Goal: Information Seeking & Learning: Learn about a topic

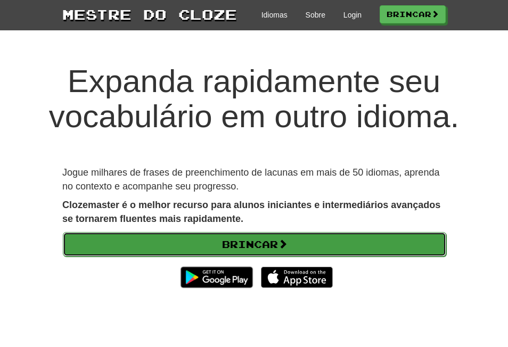
click at [232, 242] on font "Brincar" at bounding box center [250, 244] width 56 height 12
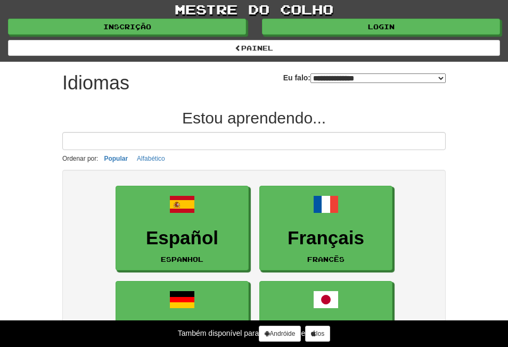
select select "*******"
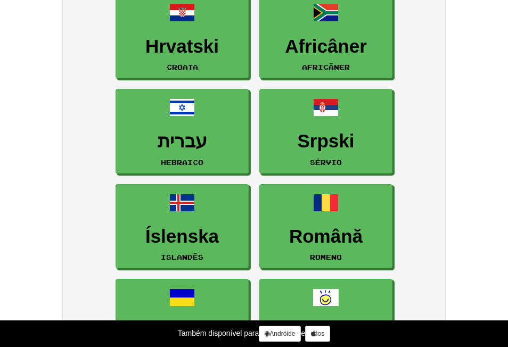
scroll to position [1243, 0]
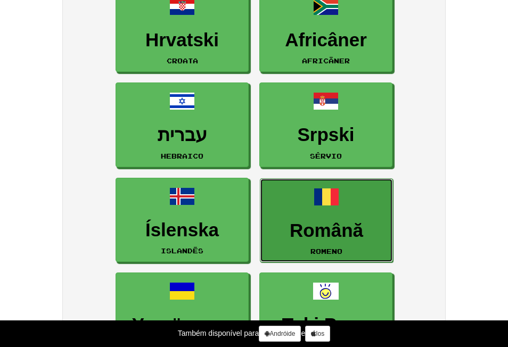
click at [319, 218] on link "Română Romeno" at bounding box center [326, 220] width 133 height 85
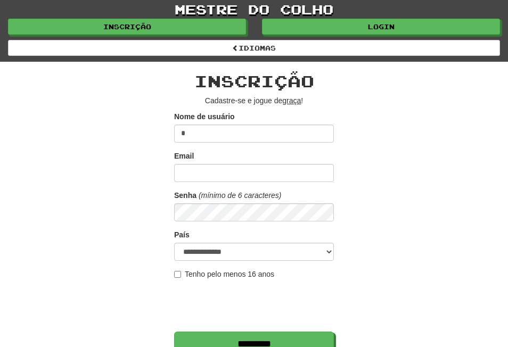
type input "**********"
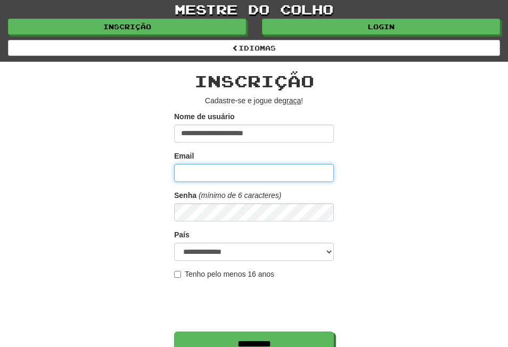
type input "**********"
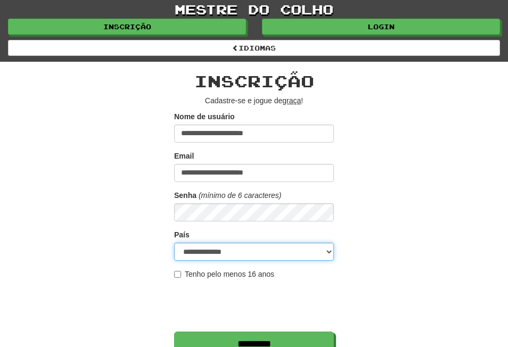
select select "**"
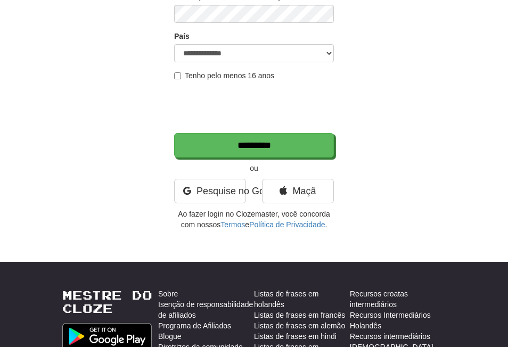
scroll to position [202, 0]
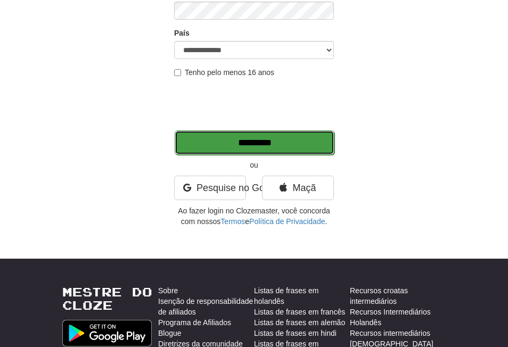
click at [243, 142] on input "*******" at bounding box center [255, 142] width 160 height 24
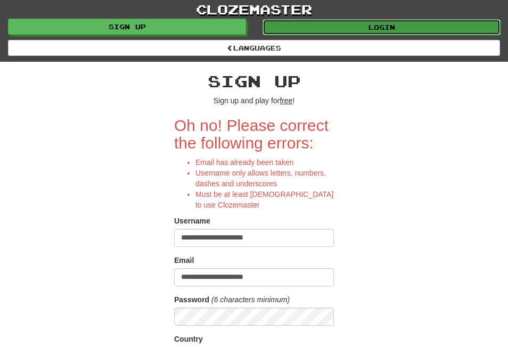
click at [378, 24] on link "Login" at bounding box center [381, 27] width 238 height 16
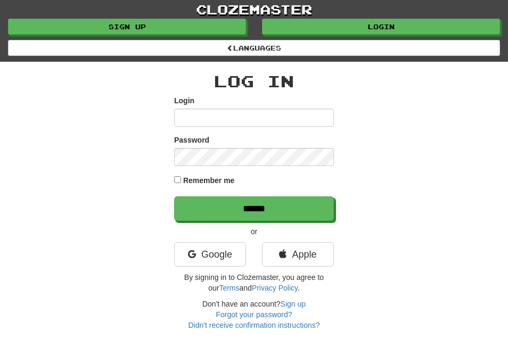
click at [192, 117] on input "Login" at bounding box center [254, 118] width 160 height 18
type input "**********"
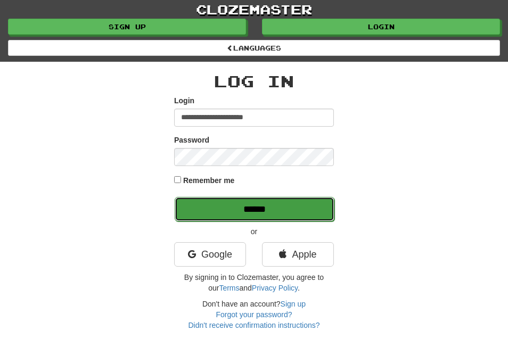
click at [253, 208] on input "******" at bounding box center [255, 209] width 160 height 24
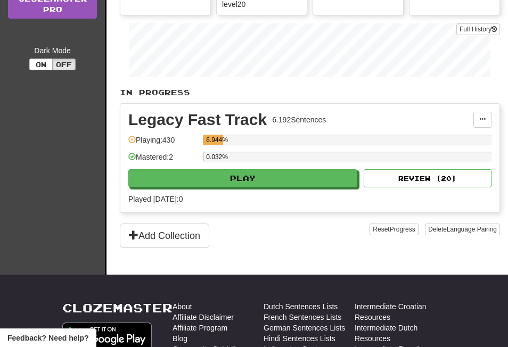
scroll to position [185, 0]
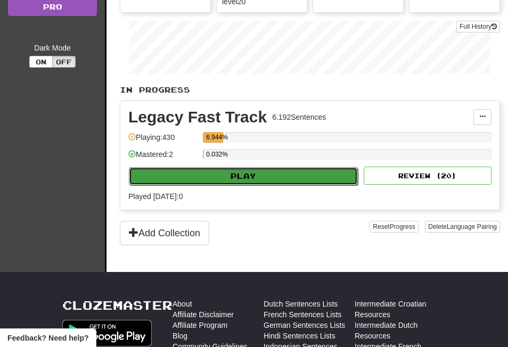
click at [242, 173] on button "Play" at bounding box center [243, 176] width 229 height 18
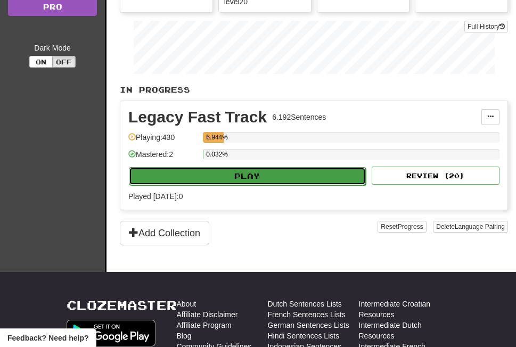
select select "**"
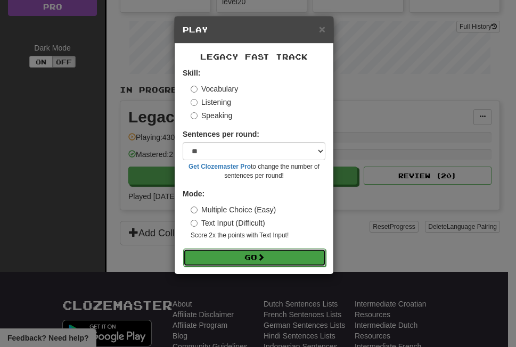
click at [246, 253] on button "Go" at bounding box center [254, 258] width 143 height 18
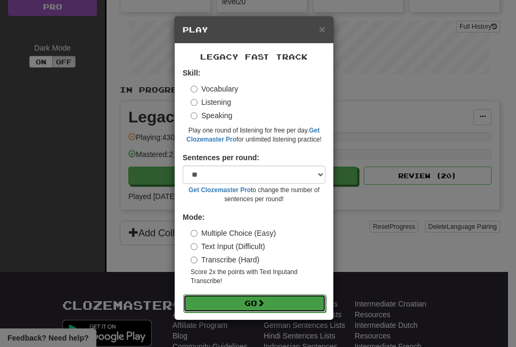
click at [247, 298] on button "Go" at bounding box center [254, 303] width 143 height 18
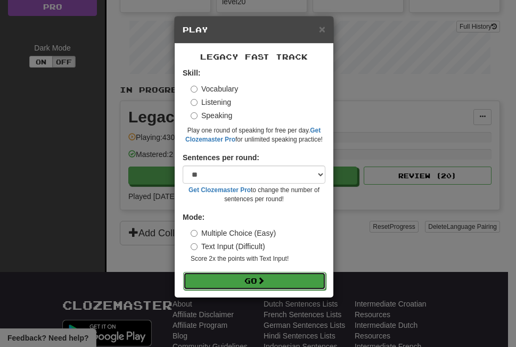
click at [246, 276] on button "Go" at bounding box center [254, 281] width 143 height 18
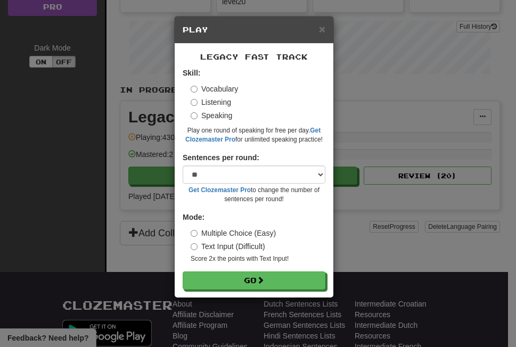
click at [34, 123] on div "× Play Legacy Fast Track Skill: Vocabulary Listening Speaking Play one round of…" at bounding box center [258, 173] width 516 height 347
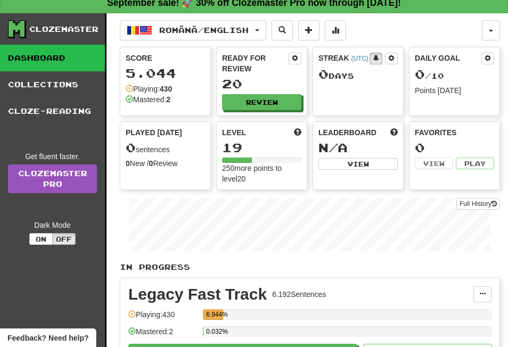
scroll to position [0, 0]
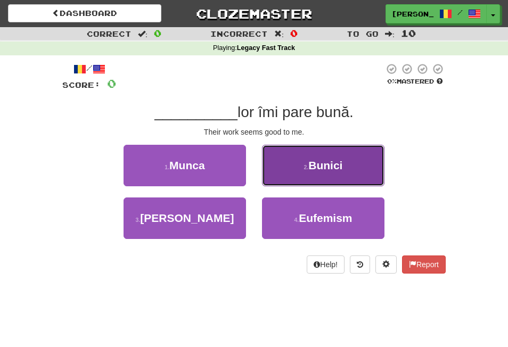
click at [319, 158] on button "2 . Bunici" at bounding box center [323, 166] width 122 height 42
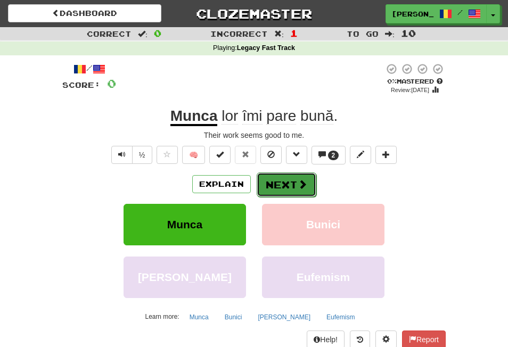
click at [279, 179] on button "Next" at bounding box center [287, 184] width 60 height 24
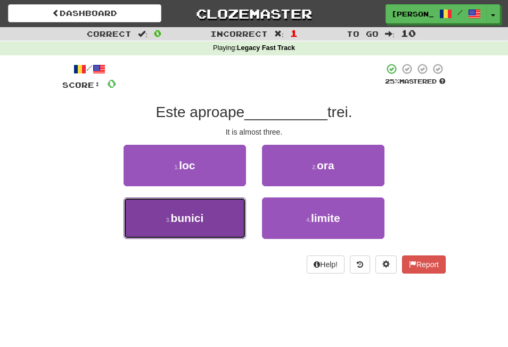
click at [186, 217] on span "bunici" at bounding box center [186, 218] width 33 height 12
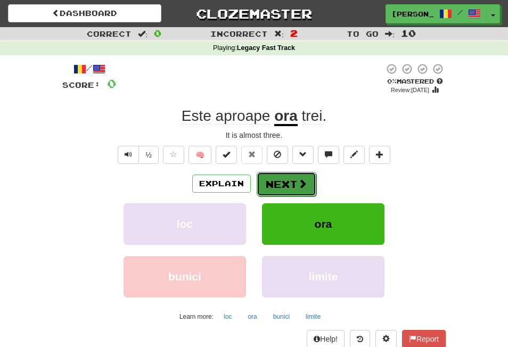
click at [281, 180] on button "Next" at bounding box center [287, 184] width 60 height 24
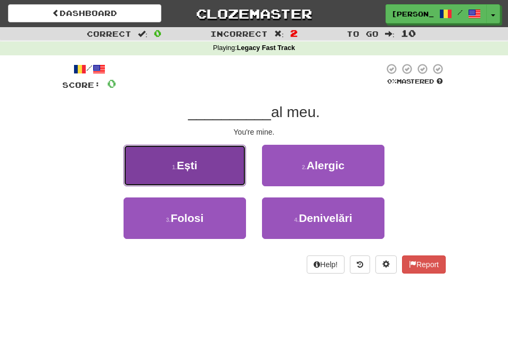
click at [177, 161] on button "1 . Ești" at bounding box center [184, 166] width 122 height 42
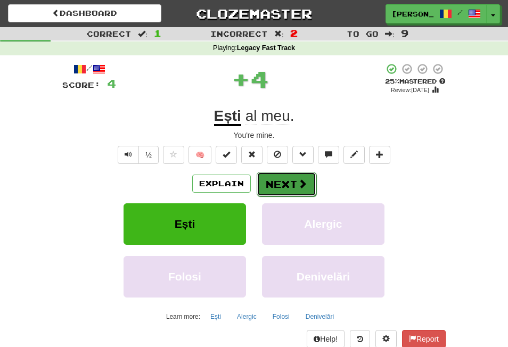
click at [276, 182] on button "Next" at bounding box center [287, 184] width 60 height 24
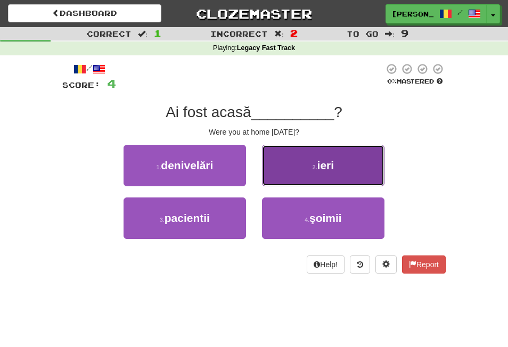
click at [317, 166] on small "2 ." at bounding box center [314, 167] width 5 height 6
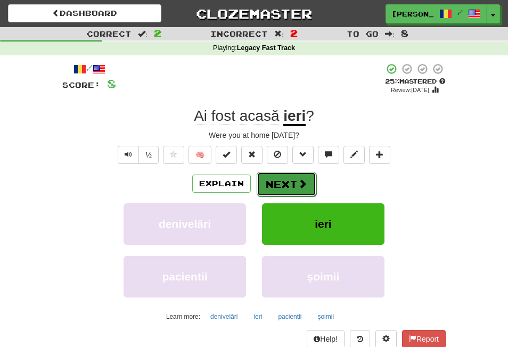
click at [275, 183] on button "Next" at bounding box center [287, 184] width 60 height 24
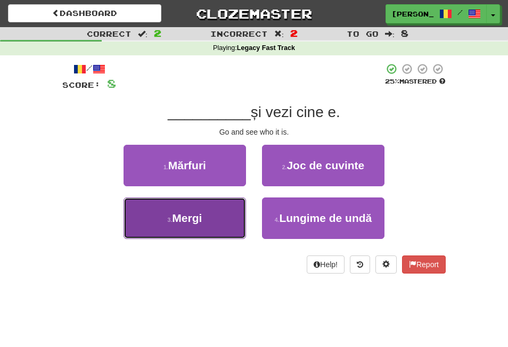
click at [176, 214] on span "Mergi" at bounding box center [187, 218] width 30 height 12
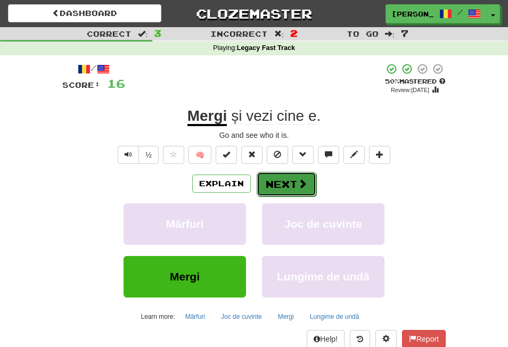
click at [285, 180] on button "Next" at bounding box center [287, 184] width 60 height 24
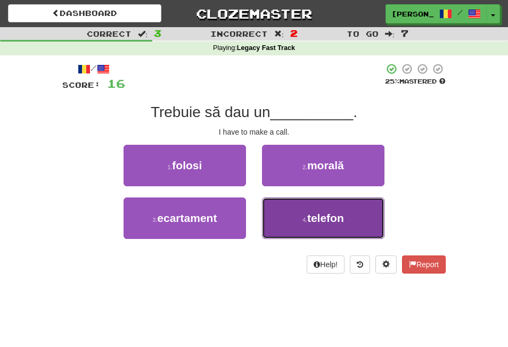
click at [330, 214] on span "telefon" at bounding box center [325, 218] width 37 height 12
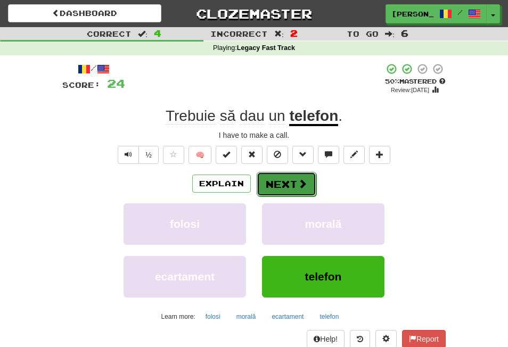
click at [277, 179] on button "Next" at bounding box center [287, 184] width 60 height 24
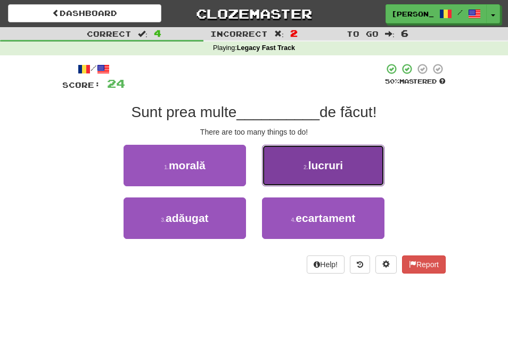
click at [320, 169] on span "lucruri" at bounding box center [325, 165] width 35 height 12
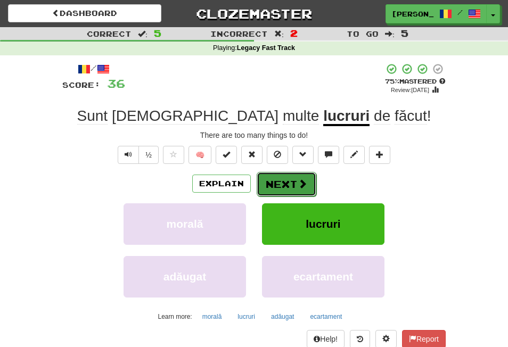
click at [291, 179] on button "Next" at bounding box center [287, 184] width 60 height 24
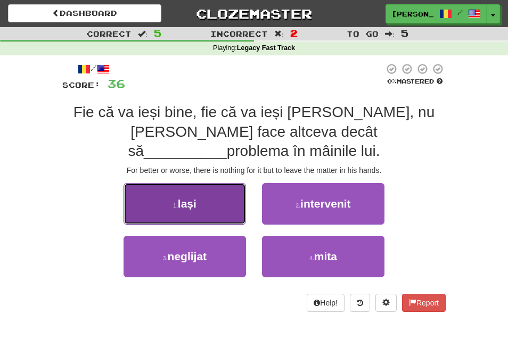
click at [186, 197] on span "lași" at bounding box center [187, 203] width 19 height 12
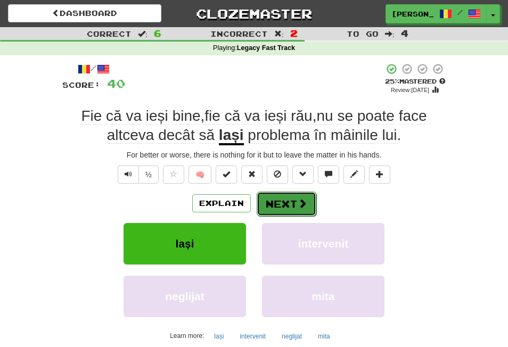
click at [274, 198] on button "Next" at bounding box center [287, 204] width 60 height 24
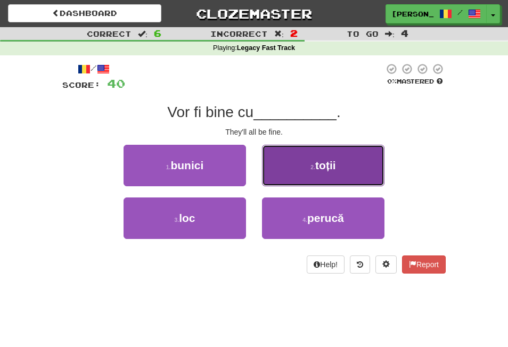
click at [322, 163] on span "toții" at bounding box center [325, 165] width 20 height 12
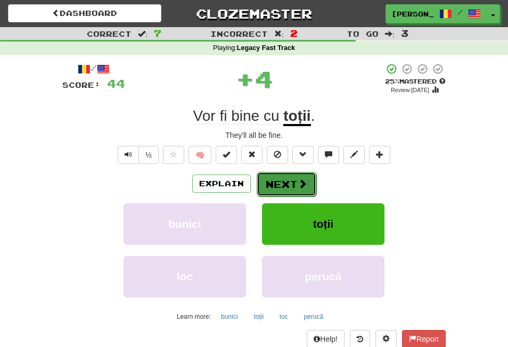
click at [280, 180] on button "Next" at bounding box center [287, 184] width 60 height 24
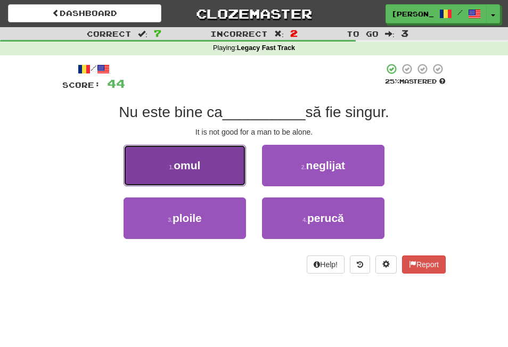
click at [180, 159] on span "omul" at bounding box center [187, 165] width 27 height 12
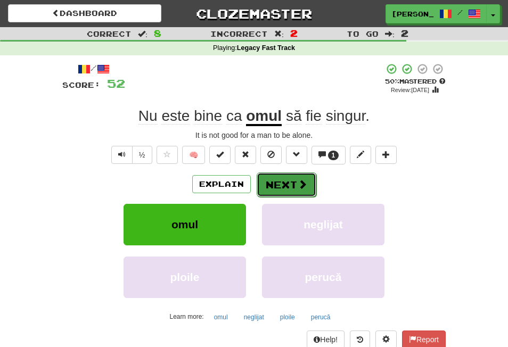
click at [276, 181] on button "Next" at bounding box center [287, 184] width 60 height 24
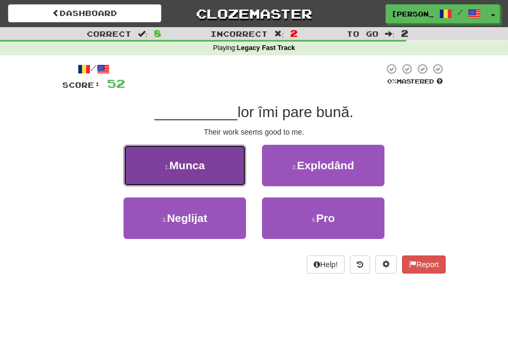
click at [185, 162] on span "Munca" at bounding box center [187, 165] width 36 height 12
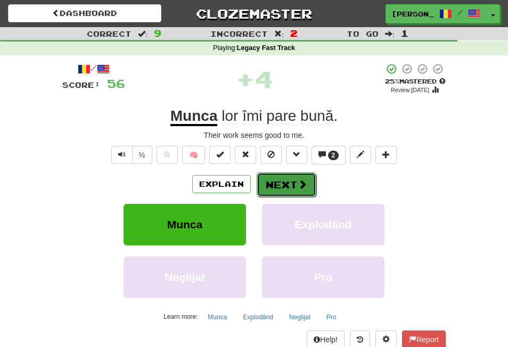
click at [276, 180] on button "Next" at bounding box center [287, 184] width 60 height 24
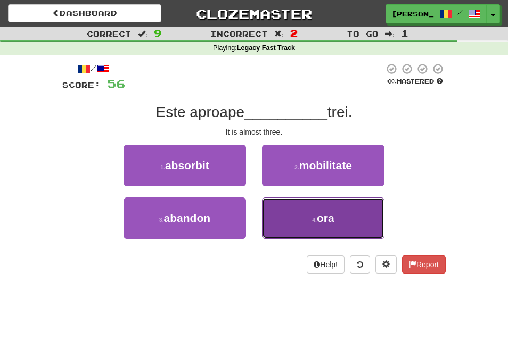
click at [327, 218] on span "ora" at bounding box center [326, 218] width 18 height 12
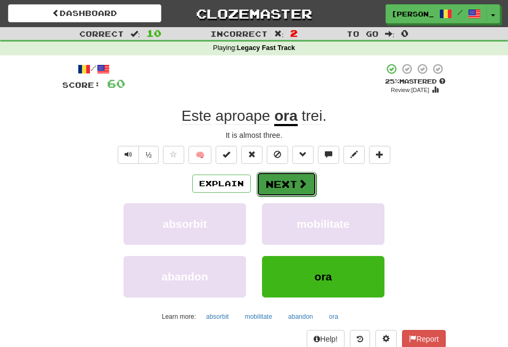
click at [277, 183] on button "Next" at bounding box center [287, 184] width 60 height 24
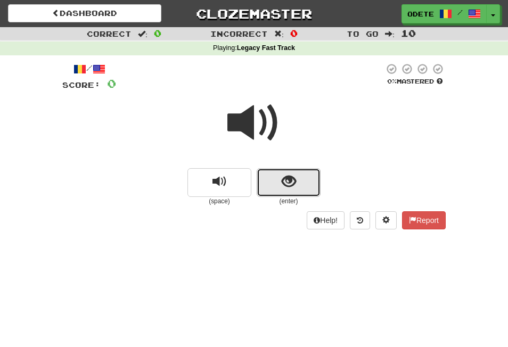
click at [285, 178] on span "show sentence" at bounding box center [289, 182] width 14 height 14
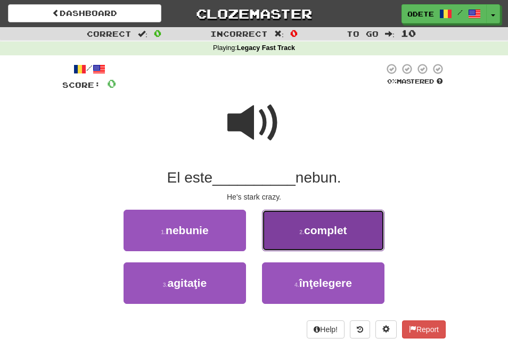
click at [323, 226] on span "complet" at bounding box center [325, 230] width 43 height 12
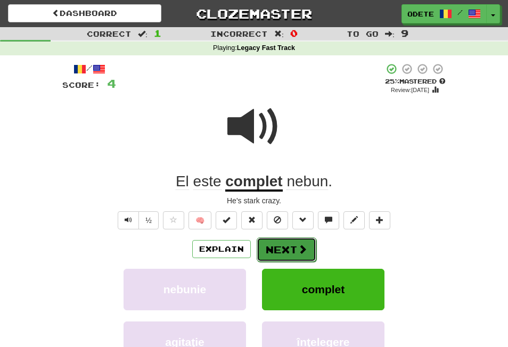
click at [271, 245] on button "Next" at bounding box center [287, 249] width 60 height 24
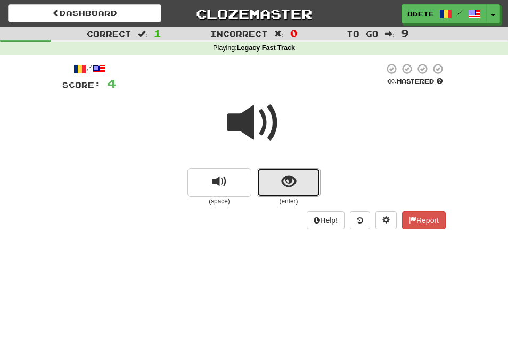
click at [286, 179] on span "show sentence" at bounding box center [289, 182] width 14 height 14
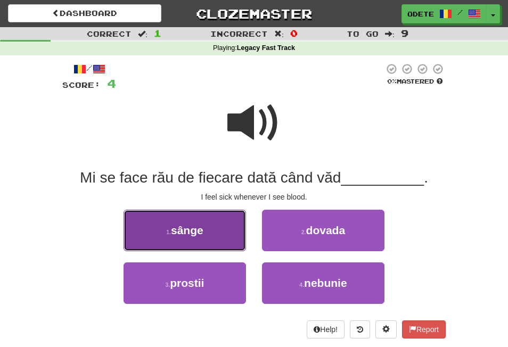
click at [188, 225] on span "sânge" at bounding box center [187, 230] width 32 height 12
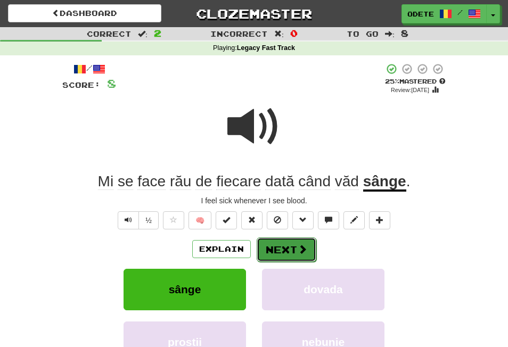
click at [281, 244] on button "Next" at bounding box center [287, 249] width 60 height 24
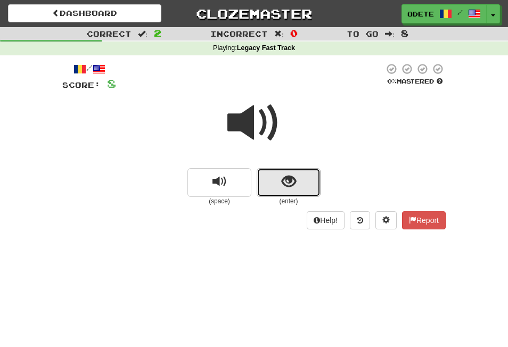
click at [289, 178] on span "show sentence" at bounding box center [289, 182] width 14 height 14
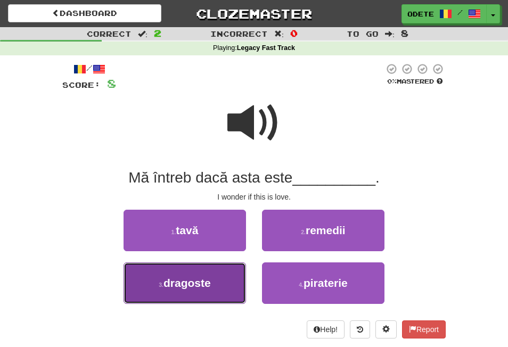
click at [181, 281] on span "dragoste" at bounding box center [186, 283] width 47 height 12
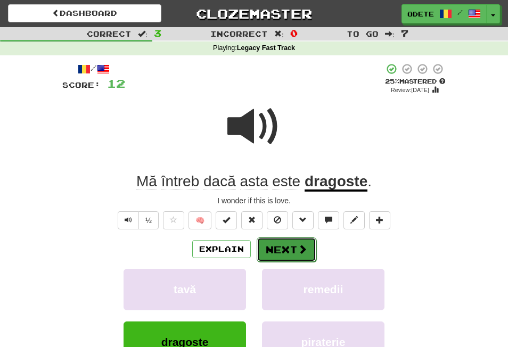
click at [278, 246] on button "Next" at bounding box center [287, 249] width 60 height 24
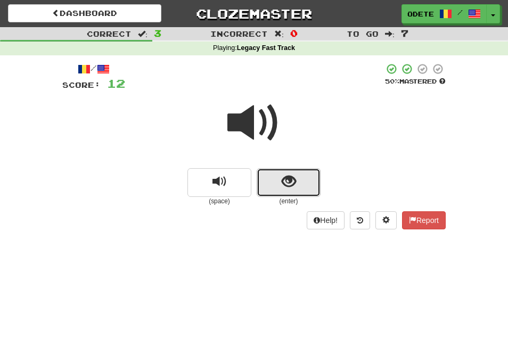
click at [289, 178] on span "show sentence" at bounding box center [289, 182] width 14 height 14
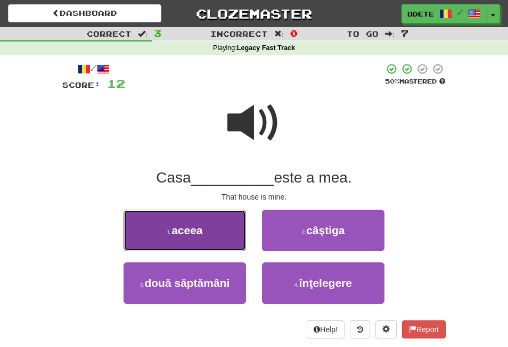
click at [182, 227] on span "aceea" at bounding box center [186, 230] width 31 height 12
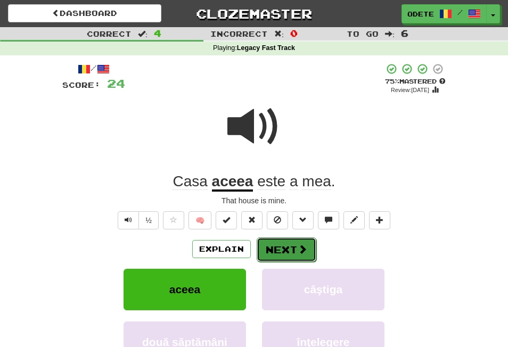
click at [286, 247] on button "Next" at bounding box center [287, 249] width 60 height 24
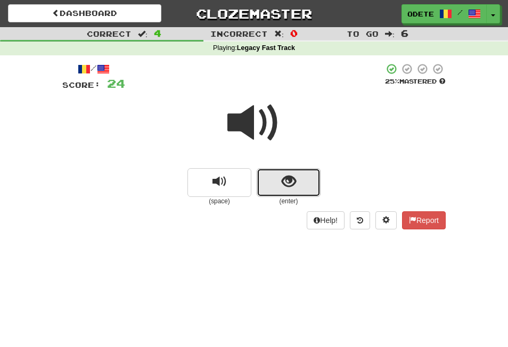
click at [288, 179] on span "show sentence" at bounding box center [289, 182] width 14 height 14
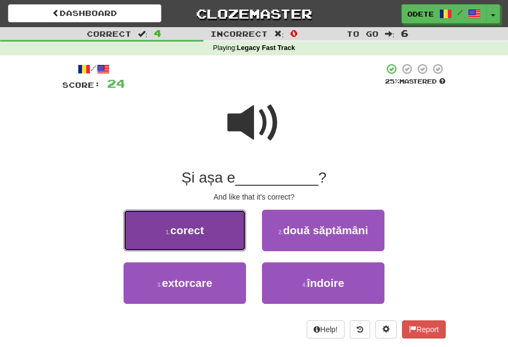
click at [192, 225] on span "corect" at bounding box center [187, 230] width 34 height 12
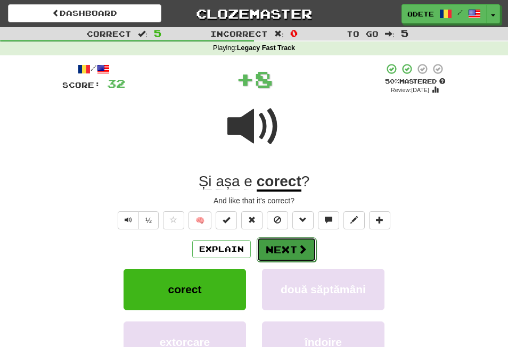
click at [272, 245] on button "Next" at bounding box center [287, 249] width 60 height 24
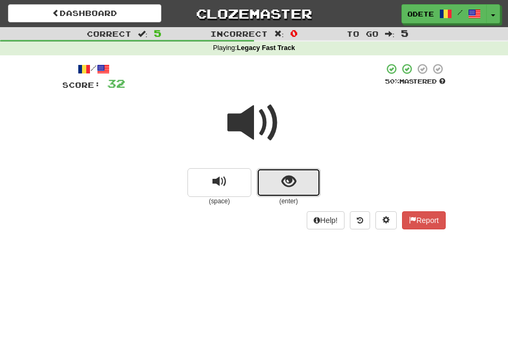
click at [285, 178] on span "show sentence" at bounding box center [289, 182] width 14 height 14
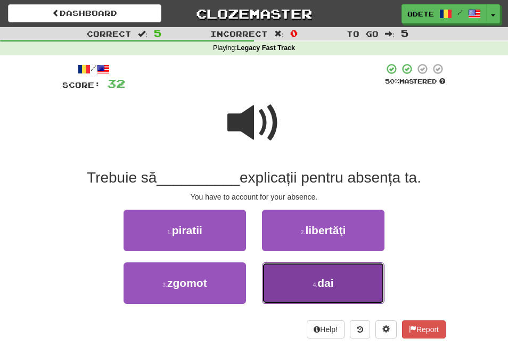
click at [324, 277] on span "dai" at bounding box center [325, 283] width 16 height 12
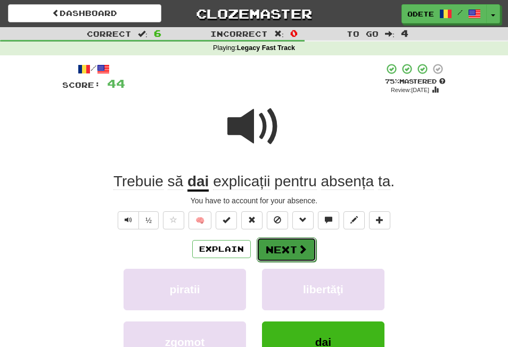
click at [283, 249] on button "Next" at bounding box center [287, 249] width 60 height 24
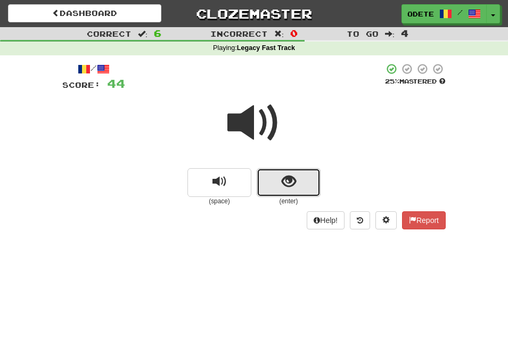
click at [287, 178] on span "show sentence" at bounding box center [289, 182] width 14 height 14
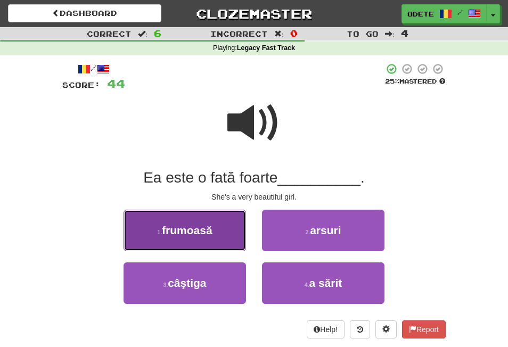
click at [176, 232] on span "frumoasă" at bounding box center [187, 230] width 51 height 12
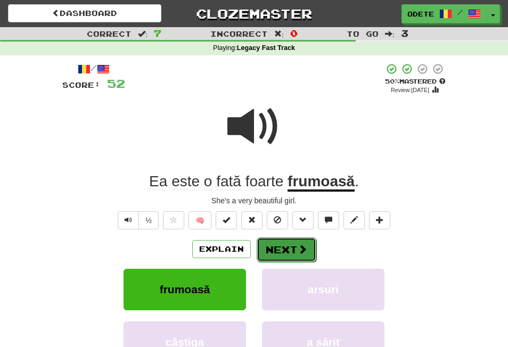
click at [279, 247] on button "Next" at bounding box center [287, 249] width 60 height 24
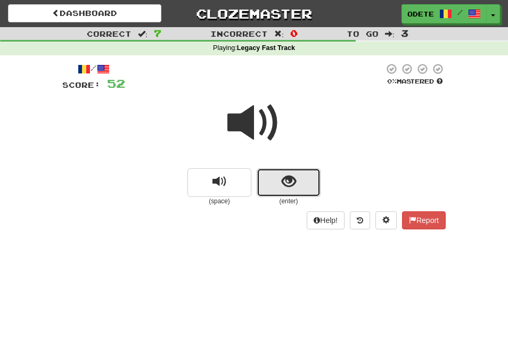
click at [286, 181] on span "show sentence" at bounding box center [289, 182] width 14 height 14
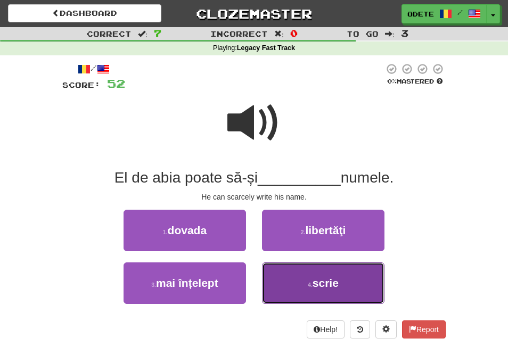
click at [315, 280] on span "scrie" at bounding box center [325, 283] width 26 height 12
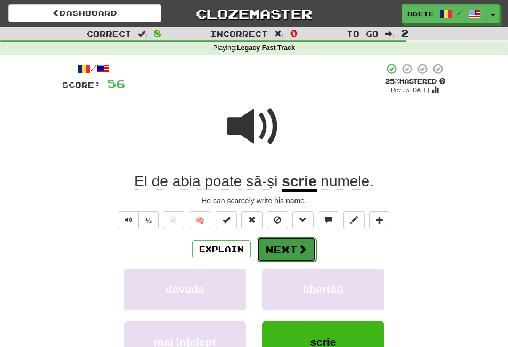
click at [279, 243] on button "Next" at bounding box center [287, 249] width 60 height 24
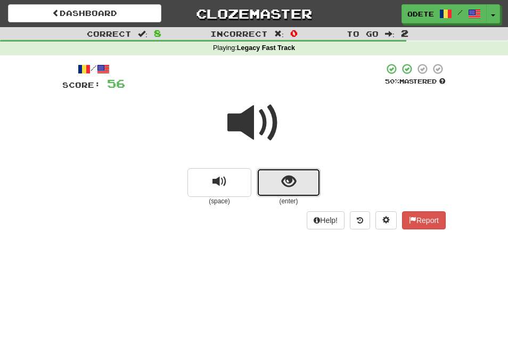
click at [291, 180] on span "show sentence" at bounding box center [289, 182] width 14 height 14
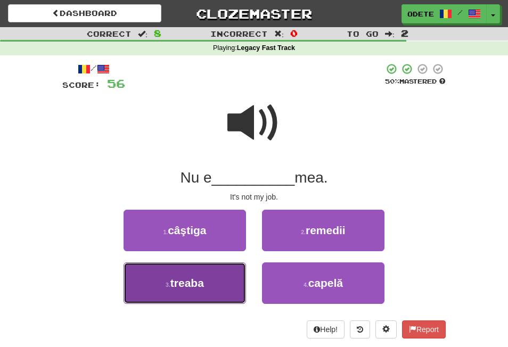
click at [182, 283] on span "treaba" at bounding box center [187, 283] width 34 height 12
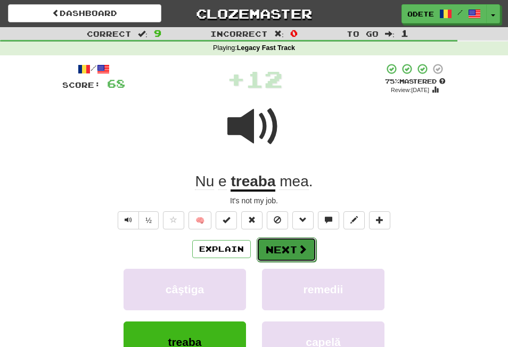
click at [275, 245] on button "Next" at bounding box center [287, 249] width 60 height 24
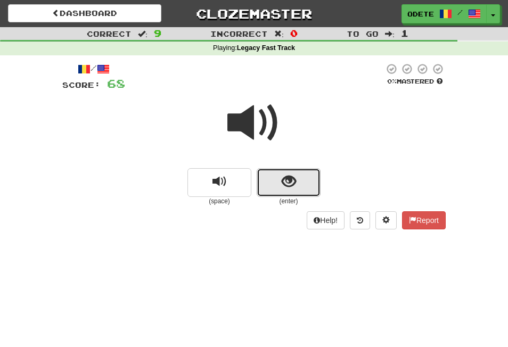
click at [289, 176] on span "show sentence" at bounding box center [289, 182] width 14 height 14
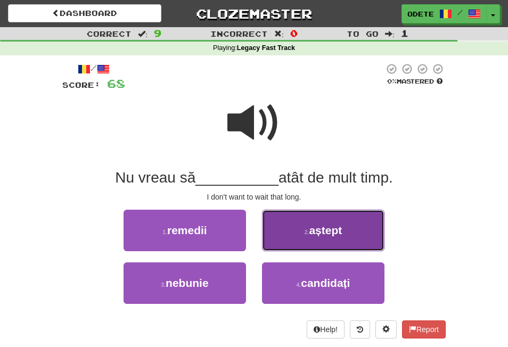
click at [322, 227] on span "aștept" at bounding box center [325, 230] width 33 height 12
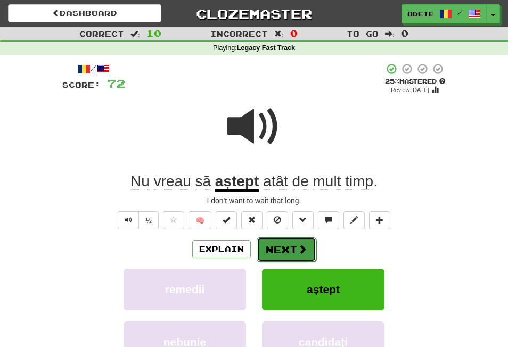
click at [282, 246] on button "Next" at bounding box center [287, 249] width 60 height 24
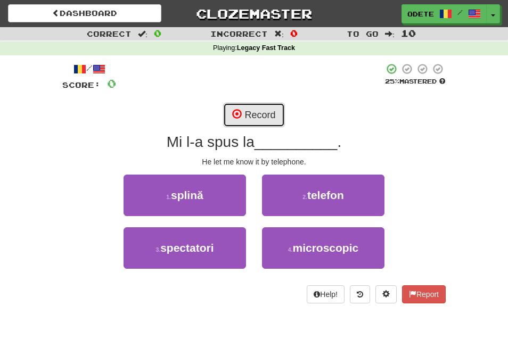
click at [236, 111] on span at bounding box center [237, 114] width 10 height 10
click at [247, 111] on button "Record" at bounding box center [253, 115] width 61 height 24
click at [237, 111] on span at bounding box center [237, 114] width 10 height 10
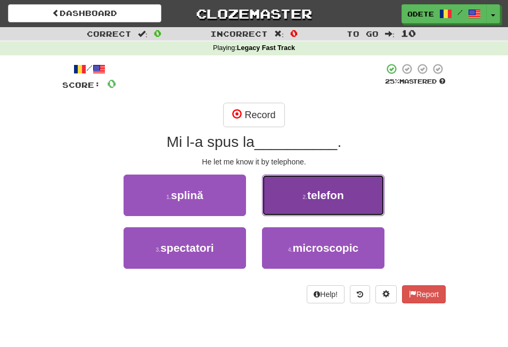
click at [303, 188] on button "2 . telefon" at bounding box center [323, 196] width 122 height 42
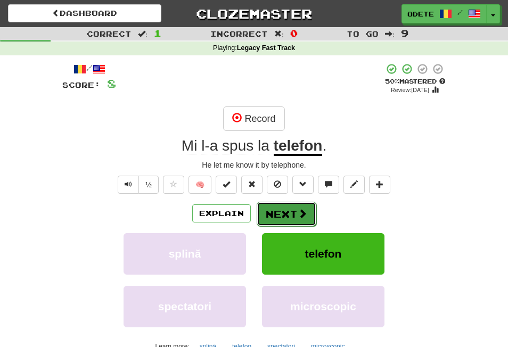
click at [277, 208] on button "Next" at bounding box center [287, 214] width 60 height 24
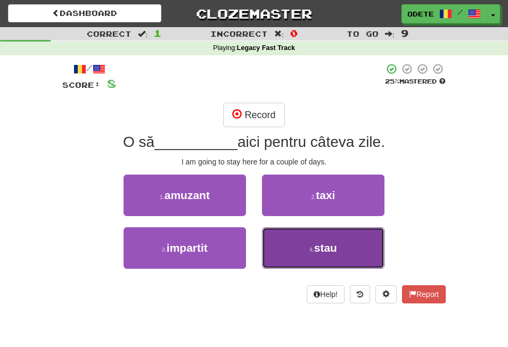
click at [310, 251] on small "4 ." at bounding box center [311, 249] width 5 height 6
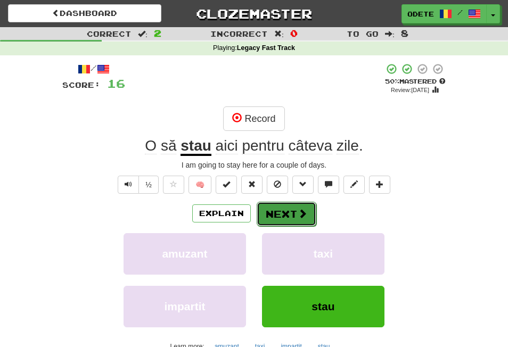
click at [271, 211] on button "Next" at bounding box center [287, 214] width 60 height 24
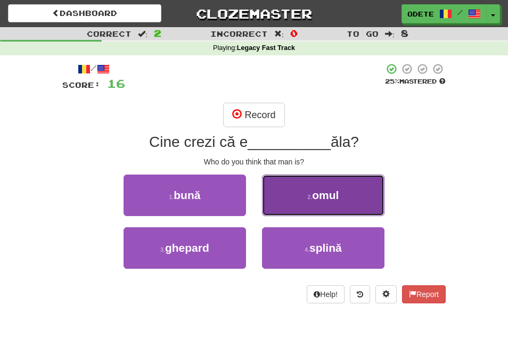
click at [318, 191] on span "omul" at bounding box center [325, 195] width 27 height 12
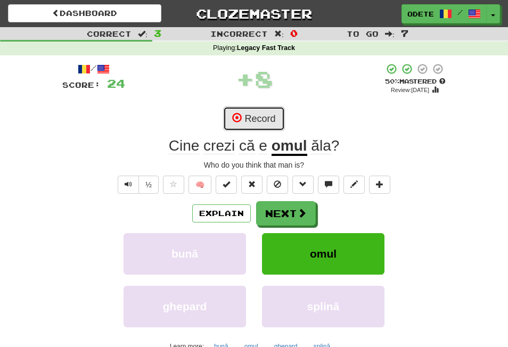
click at [261, 118] on button "Record" at bounding box center [253, 118] width 61 height 24
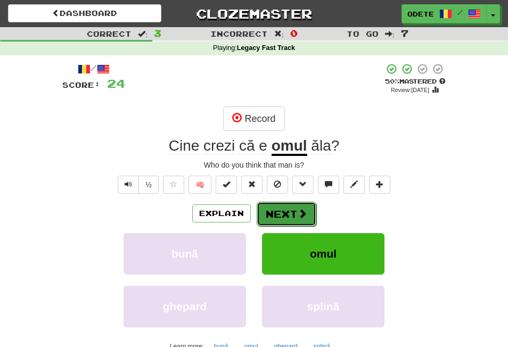
click at [277, 209] on button "Next" at bounding box center [287, 214] width 60 height 24
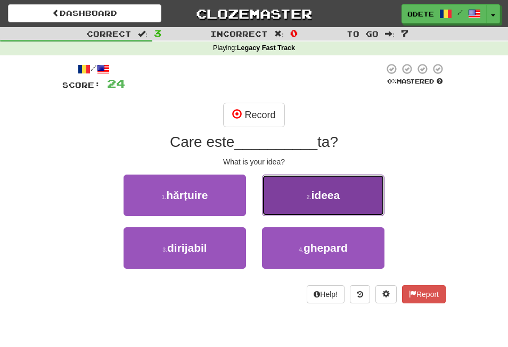
click at [316, 195] on span "ideea" at bounding box center [325, 195] width 29 height 12
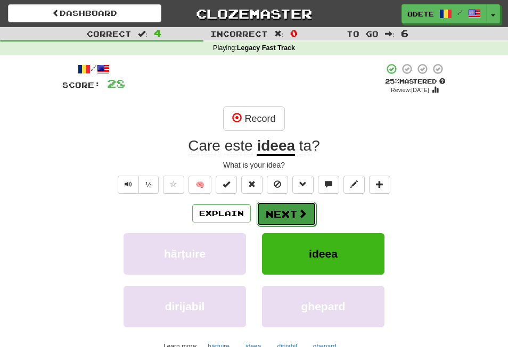
click at [281, 208] on button "Next" at bounding box center [287, 214] width 60 height 24
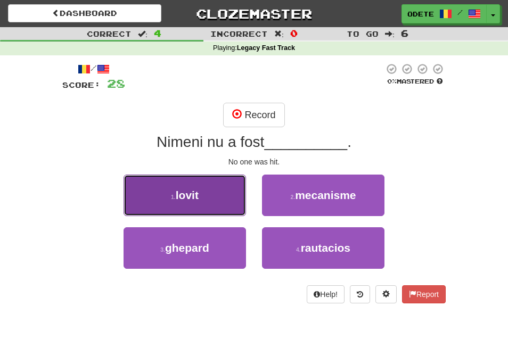
click at [185, 193] on span "lovit" at bounding box center [187, 195] width 23 height 12
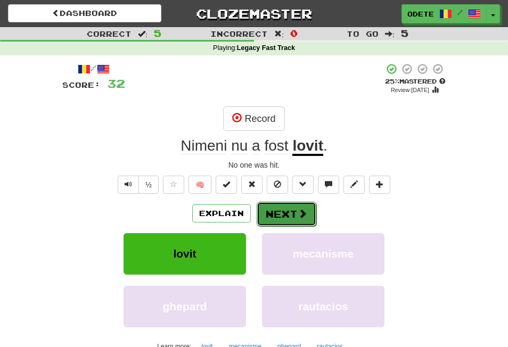
click at [275, 214] on button "Next" at bounding box center [287, 214] width 60 height 24
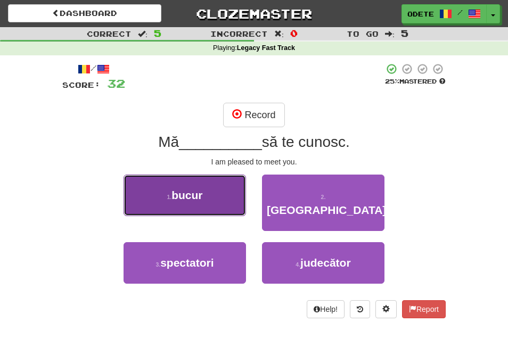
click at [180, 188] on button "1 . bucur" at bounding box center [184, 196] width 122 height 42
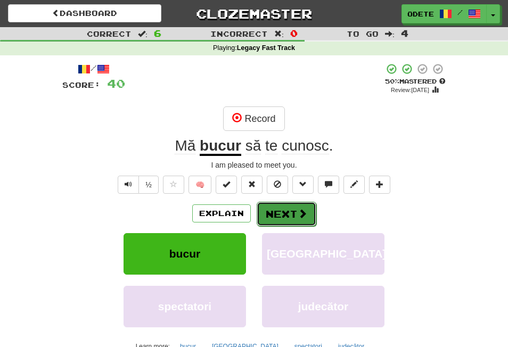
click at [282, 208] on button "Next" at bounding box center [287, 214] width 60 height 24
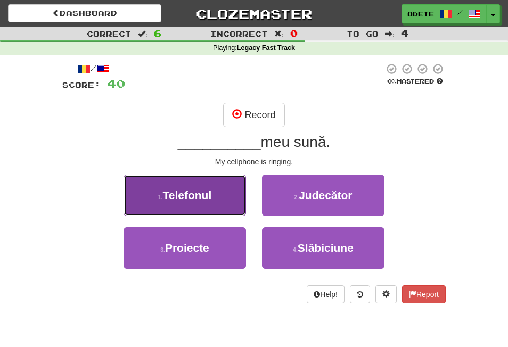
click at [191, 191] on span "Telefonul" at bounding box center [186, 195] width 49 height 12
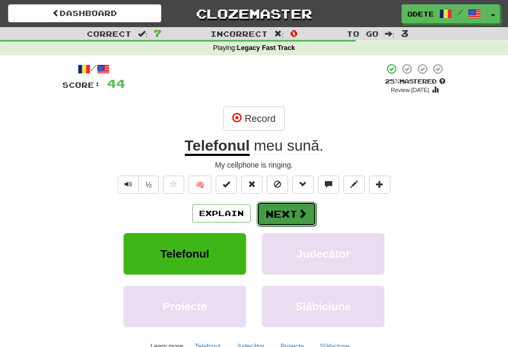
click at [288, 210] on button "Next" at bounding box center [287, 214] width 60 height 24
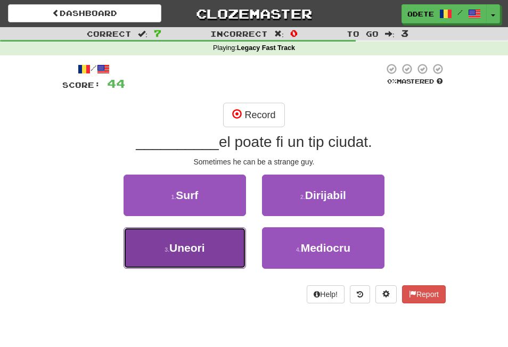
click at [182, 243] on span "Uneori" at bounding box center [187, 248] width 36 height 12
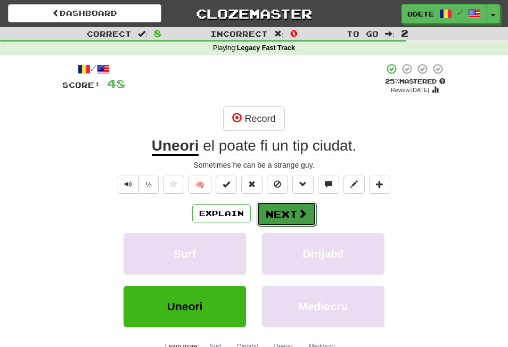
click at [282, 209] on button "Next" at bounding box center [287, 214] width 60 height 24
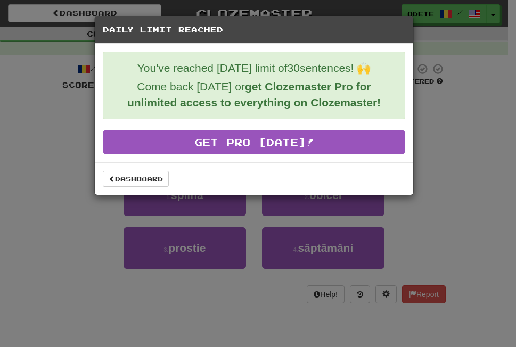
click at [438, 207] on div "Daily Limit Reached You've reached [DATE] limit of 30 sentences! 🙌 Come back [D…" at bounding box center [258, 173] width 516 height 347
click at [36, 87] on div "Daily Limit Reached You've reached [DATE] limit of 30 sentences! 🙌 Come back [D…" at bounding box center [258, 173] width 516 height 347
